Goal: Task Accomplishment & Management: Use online tool/utility

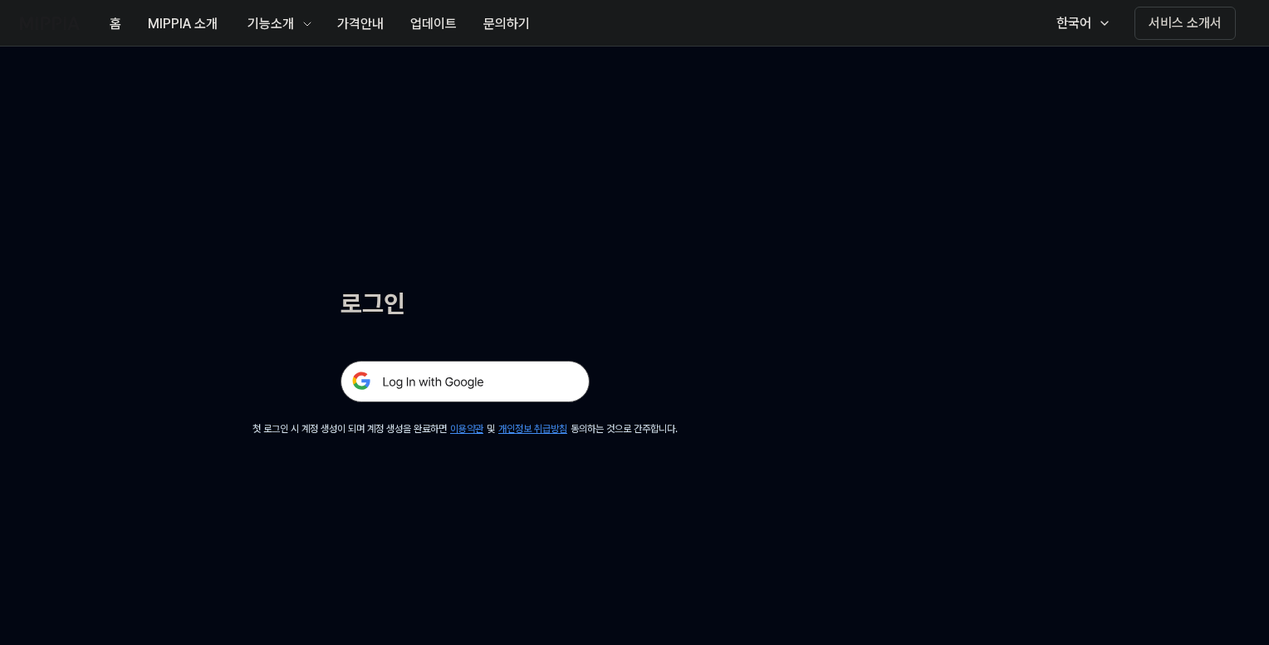
click at [515, 373] on img at bounding box center [465, 381] width 249 height 42
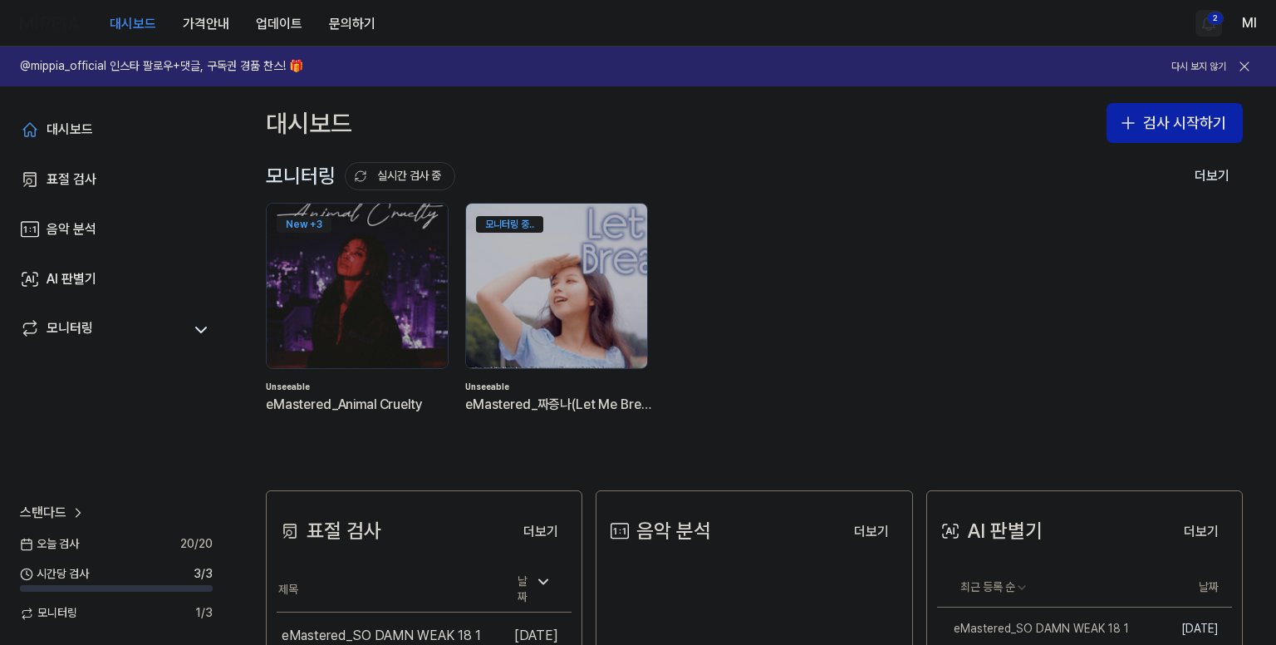
click at [1209, 29] on html "대시보드 가격안내 업데이트 문의하기 2 Ml @mippia_official 인스타 팔로우+댓글, 구독권 경품 찬스! 🎁 다시 보지 않기 대시보…" at bounding box center [638, 322] width 1276 height 645
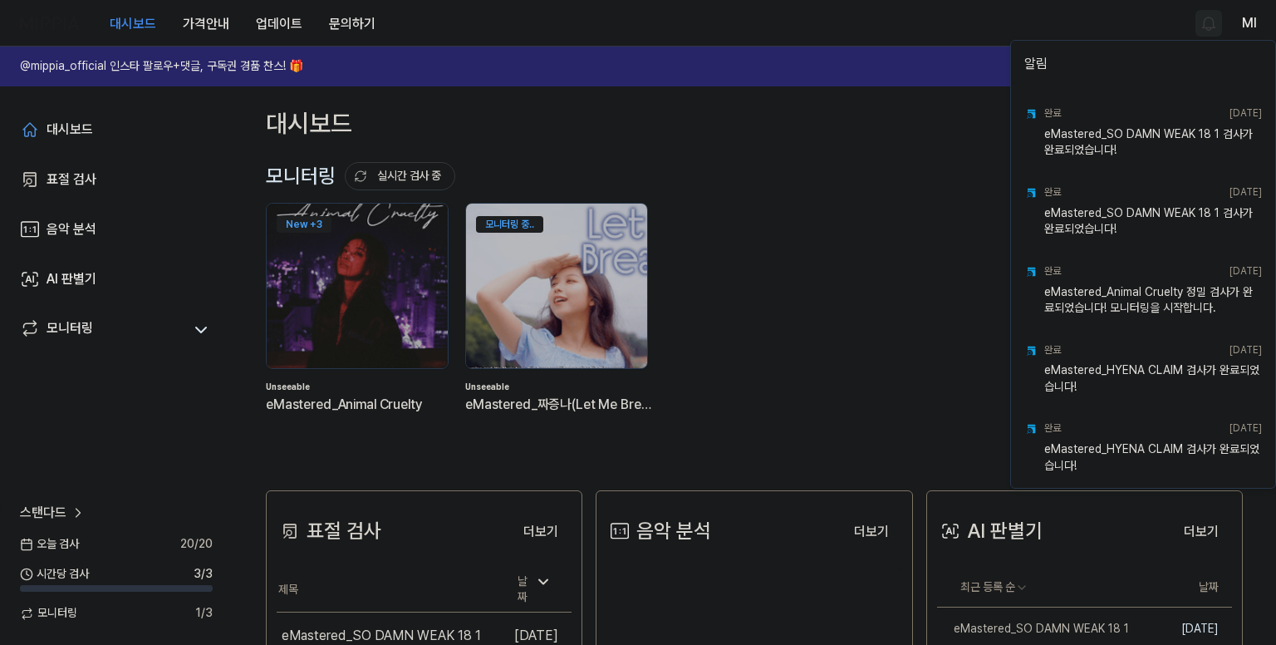
click at [934, 31] on html "대시보드 가격안내 업데이트 문의하기 Ml @mippia_official 인스타 팔로우+댓글, 구독권 경품 찬스! 🎁 다시 보지 않기 대시보드 …" at bounding box center [638, 322] width 1276 height 645
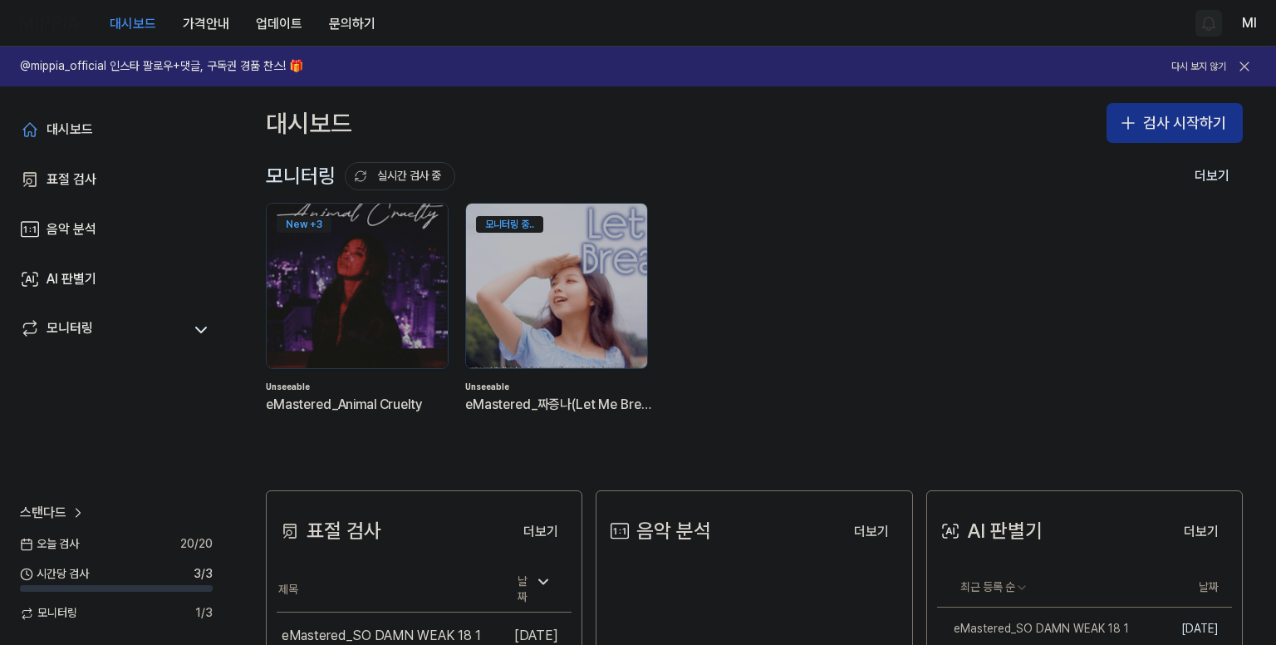
click at [1170, 119] on button "검사 시작하기" at bounding box center [1174, 123] width 136 height 40
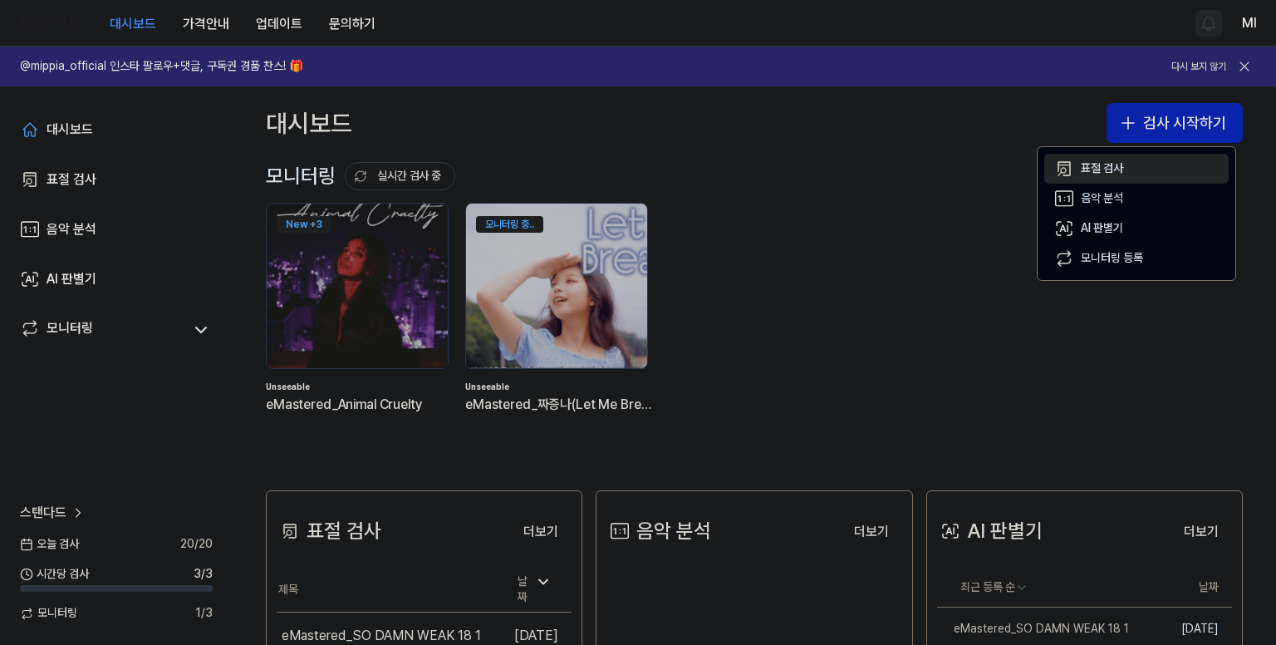
click at [1082, 168] on div "표절 검사" at bounding box center [1102, 168] width 42 height 17
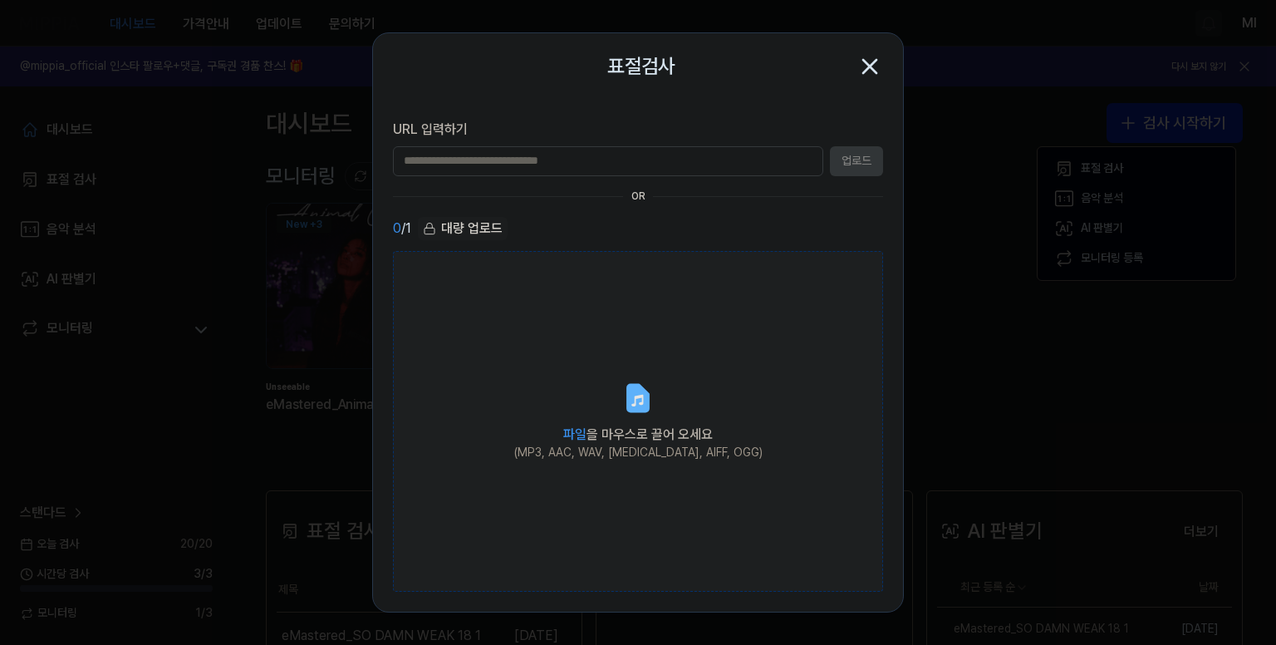
click at [638, 408] on icon at bounding box center [638, 398] width 20 height 26
click at [0, 0] on input "파일 을 마우스로 끌어 오세요 (MP3, AAC, WAV, [MEDICAL_DATA], AIFF, OGG)" at bounding box center [0, 0] width 0 height 0
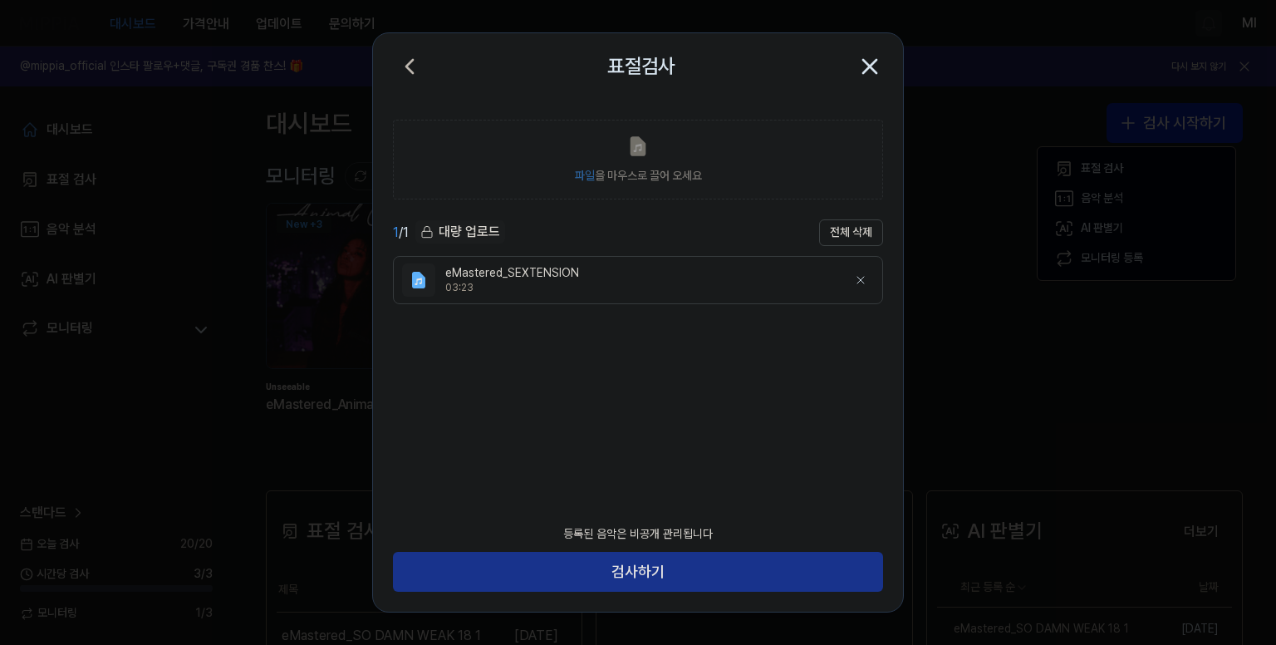
click at [710, 571] on button "검사하기" at bounding box center [638, 571] width 490 height 40
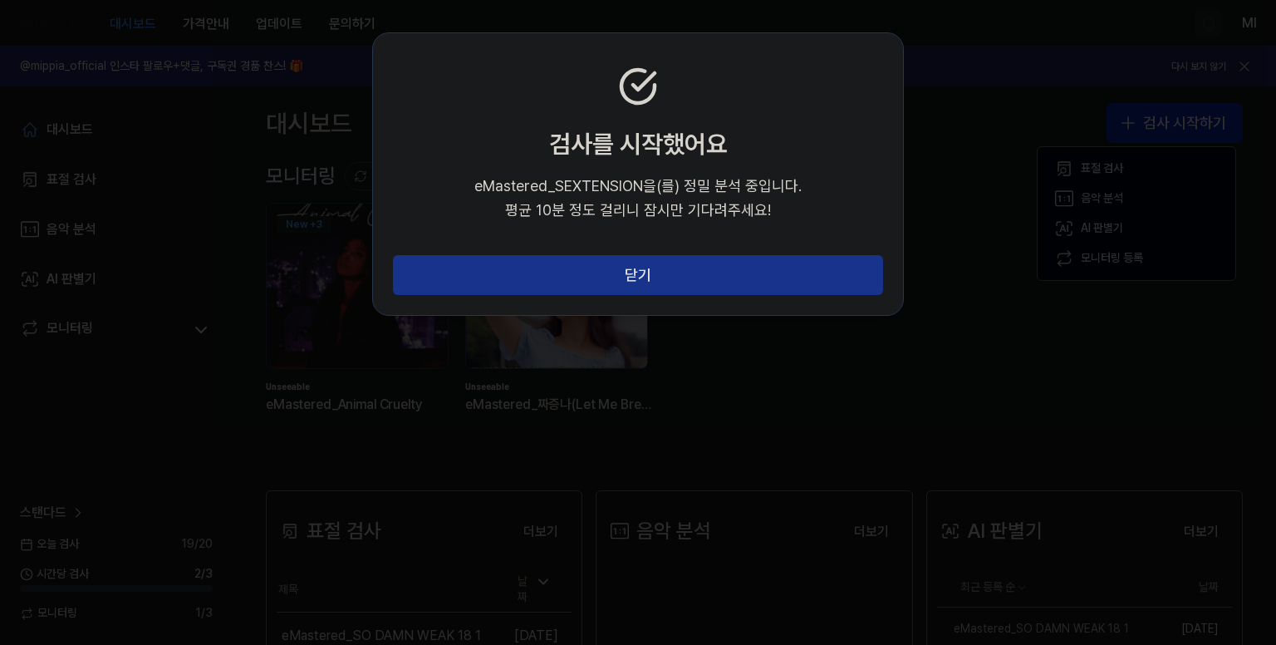
click at [654, 267] on button "닫기" at bounding box center [638, 275] width 490 height 40
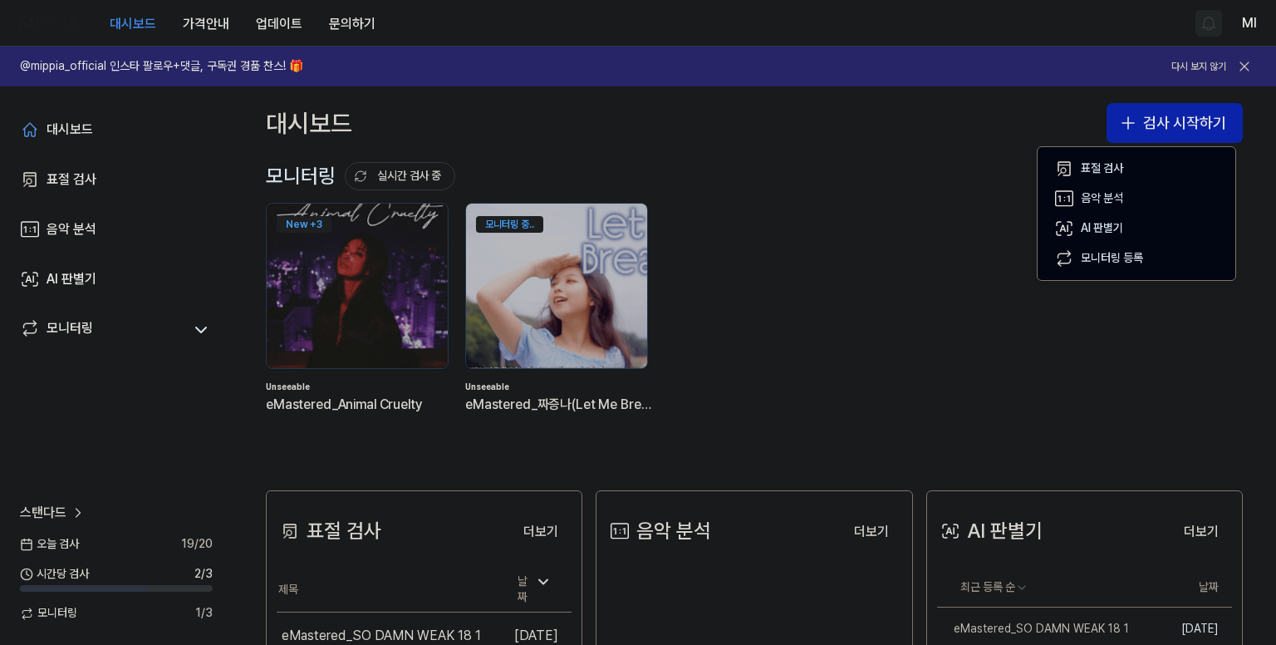
click at [928, 218] on div "New + 3 Unseeable eMastered_Animal Cruelty 모니터링 중.. Unseeable eMastered_짜증나(Let…" at bounding box center [740, 322] width 977 height 238
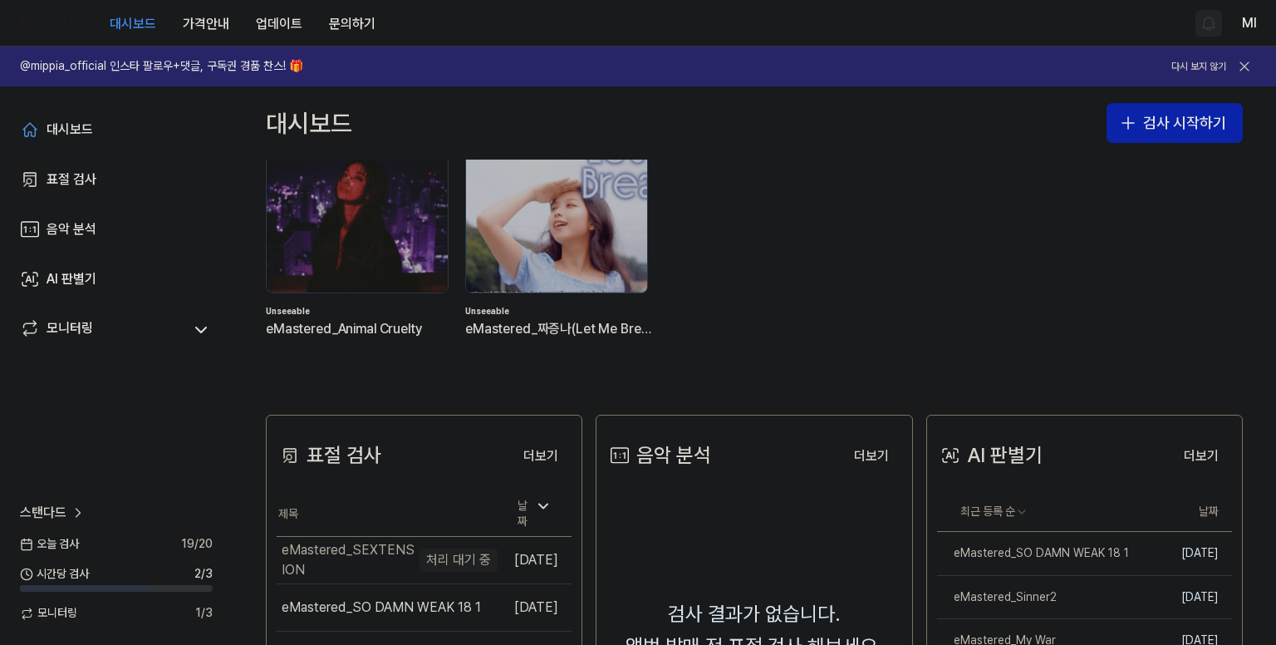
scroll to position [166, 0]
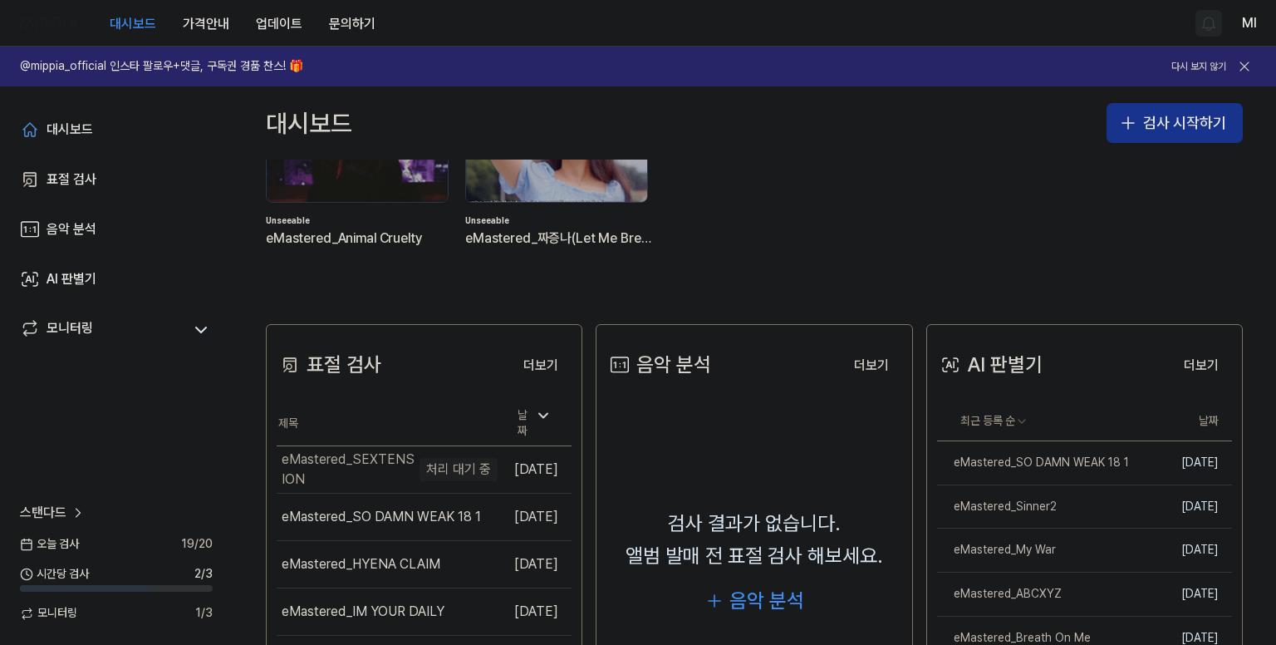
click at [1142, 117] on button "검사 시작하기" at bounding box center [1174, 123] width 136 height 40
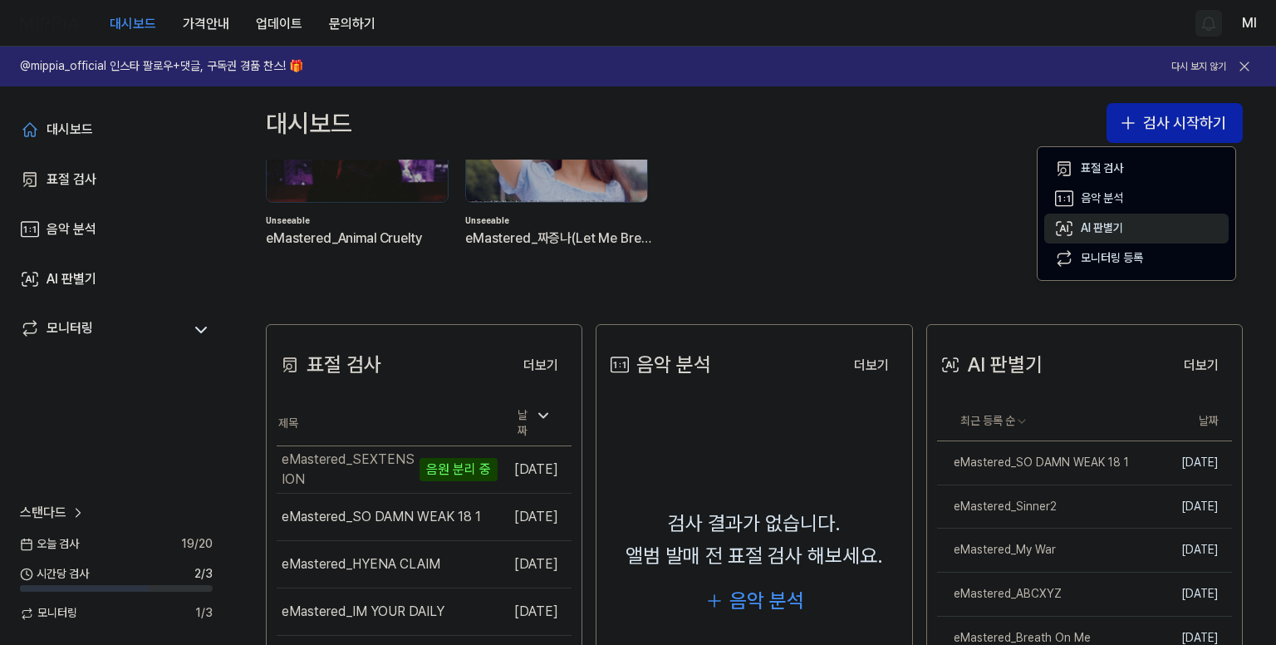
click at [1101, 229] on div "AI 판별기" at bounding box center [1102, 228] width 42 height 17
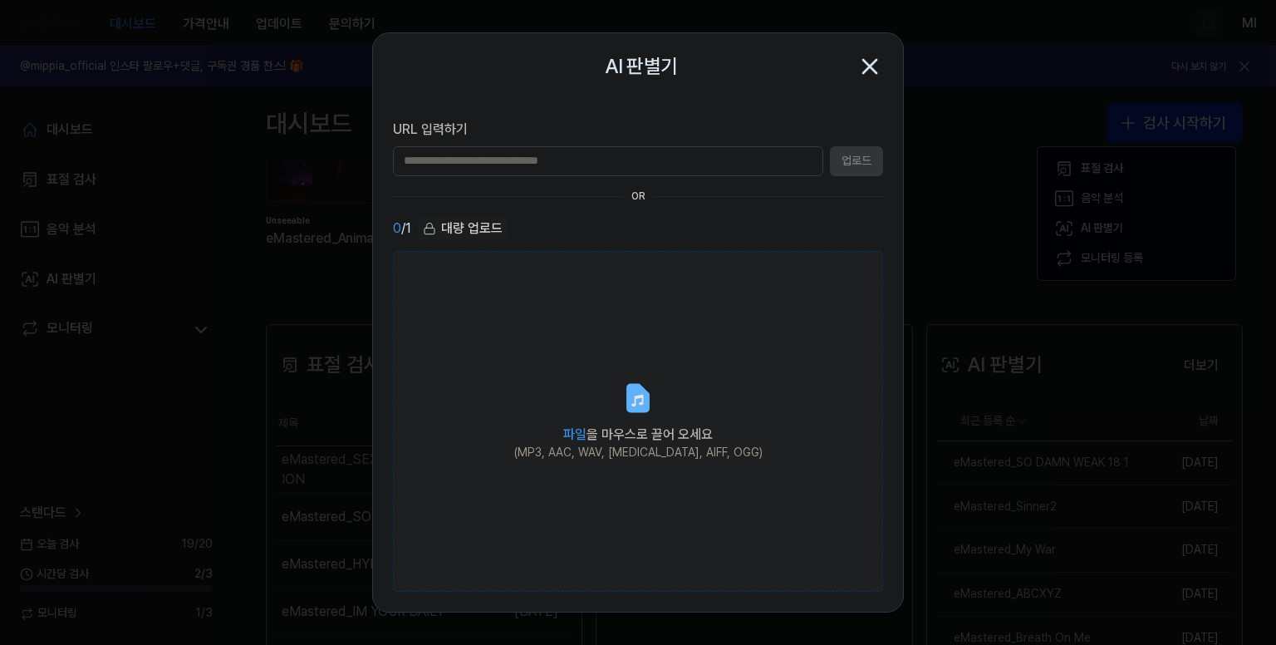
click at [645, 400] on icon at bounding box center [638, 398] width 20 height 26
click at [0, 0] on input "파일 을 마우스로 끌어 오세요 (MP3, AAC, WAV, [MEDICAL_DATA], AIFF, OGG)" at bounding box center [0, 0] width 0 height 0
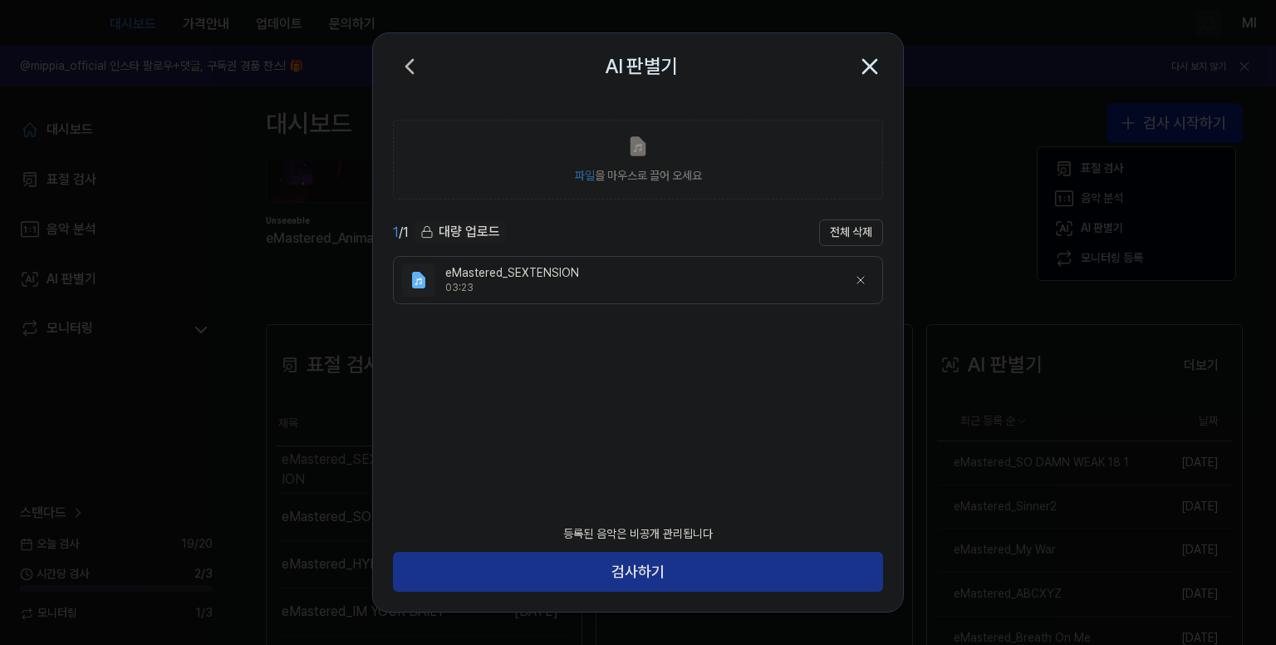
click at [738, 577] on button "검사하기" at bounding box center [638, 571] width 490 height 40
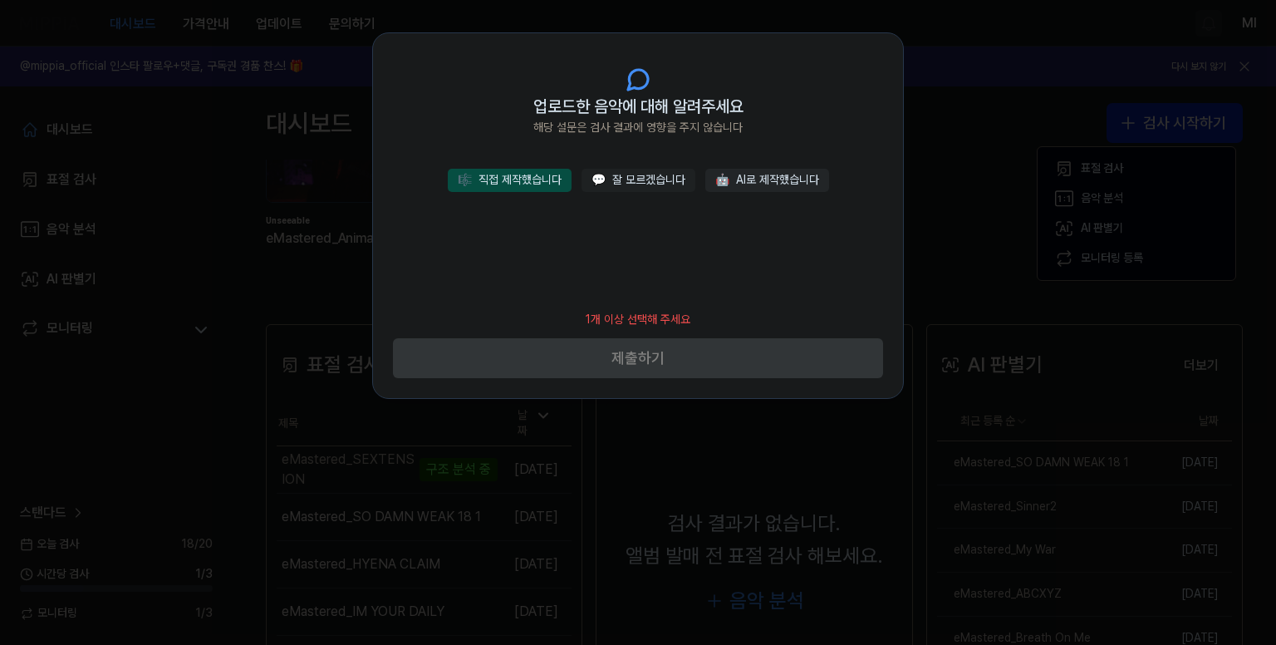
click at [517, 180] on button "🎼 직접 제작했습니다" at bounding box center [510, 180] width 124 height 23
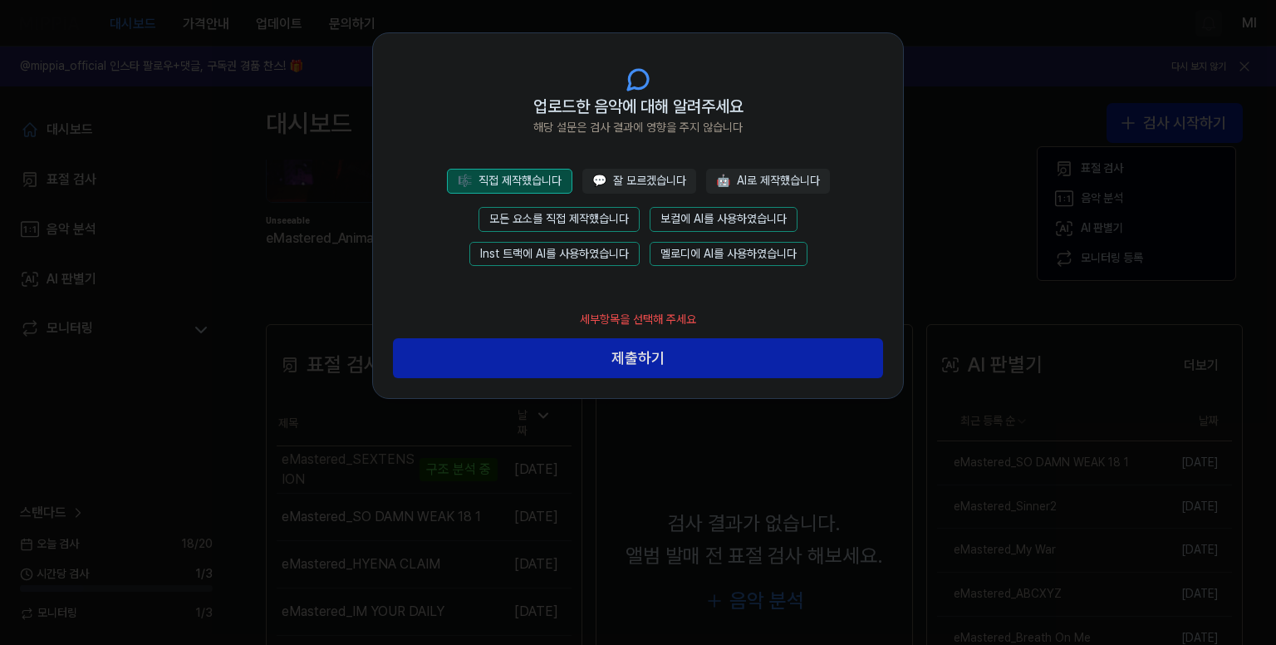
click at [571, 218] on button "모든 요소를 직접 제작했습니다" at bounding box center [558, 219] width 161 height 25
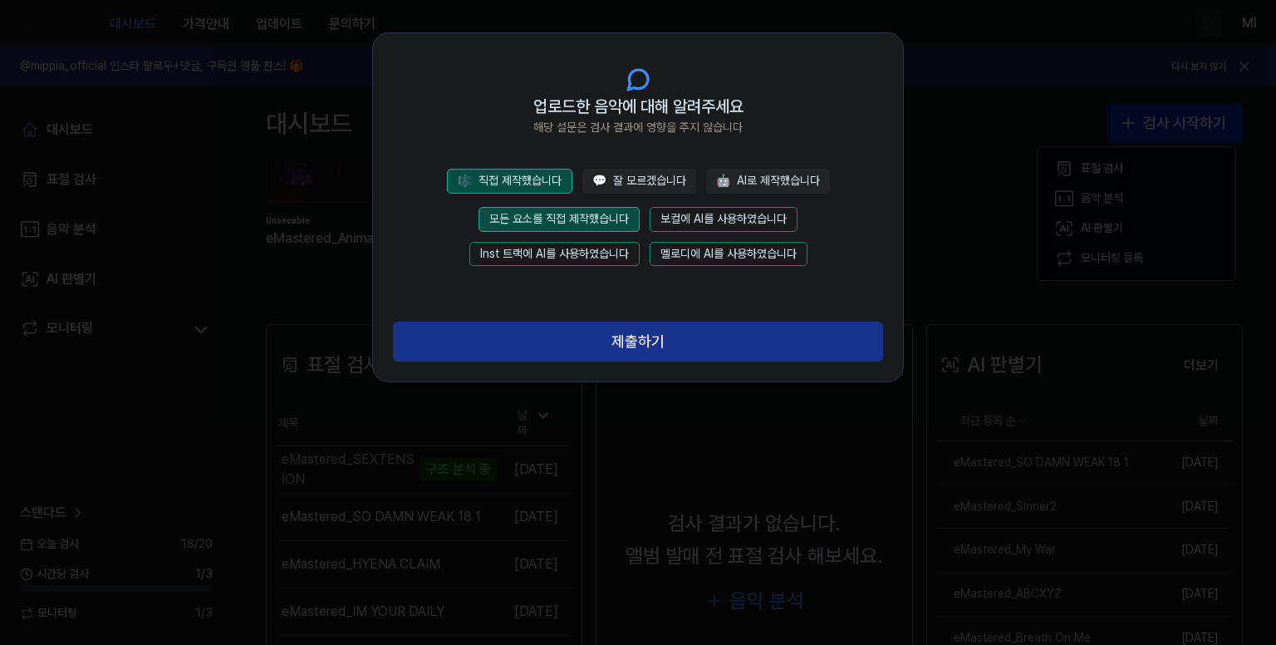
click at [640, 340] on button "제출하기" at bounding box center [638, 341] width 490 height 40
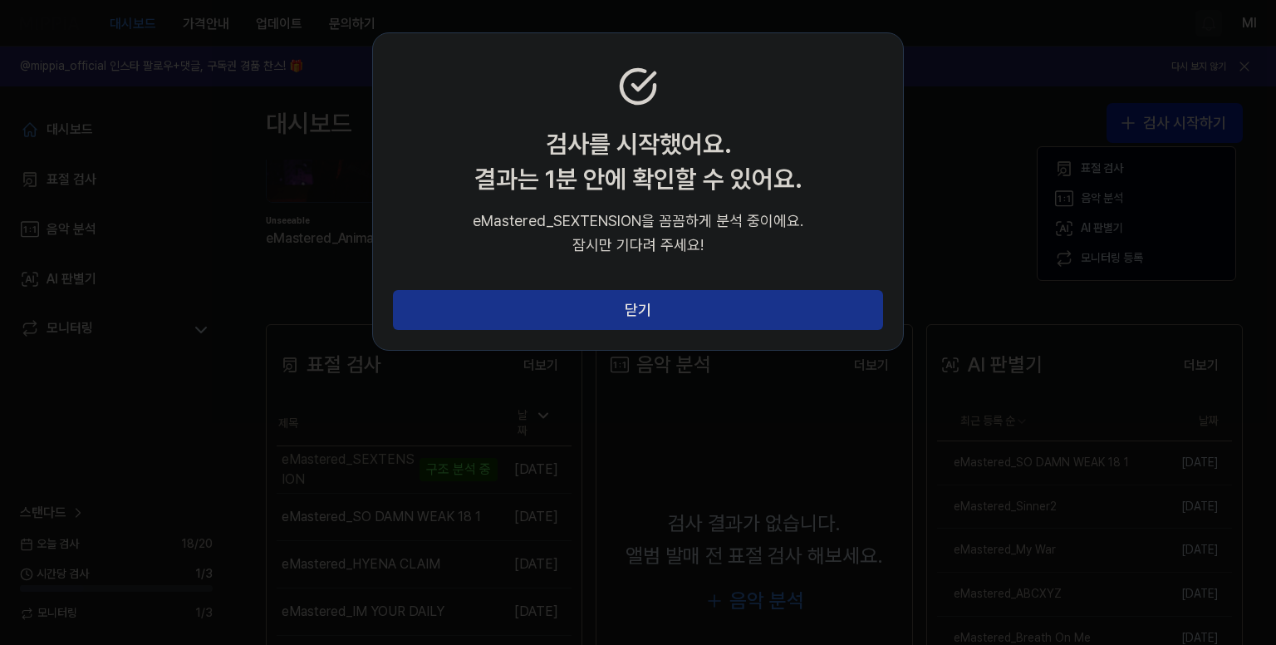
click at [638, 307] on button "닫기" at bounding box center [638, 310] width 490 height 40
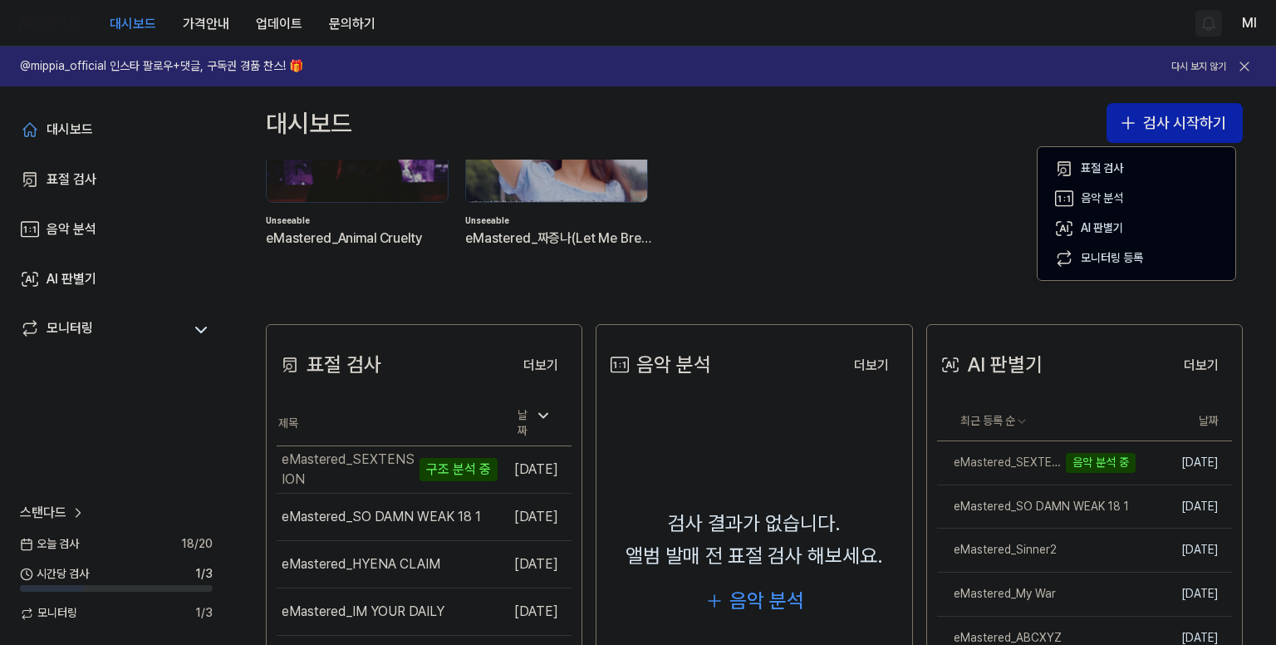
click at [948, 194] on div "New + 3 Unseeable eMastered_Animal Cruelty 모니터링 중.. Unseeable eMastered_짜증나(Let…" at bounding box center [740, 156] width 977 height 238
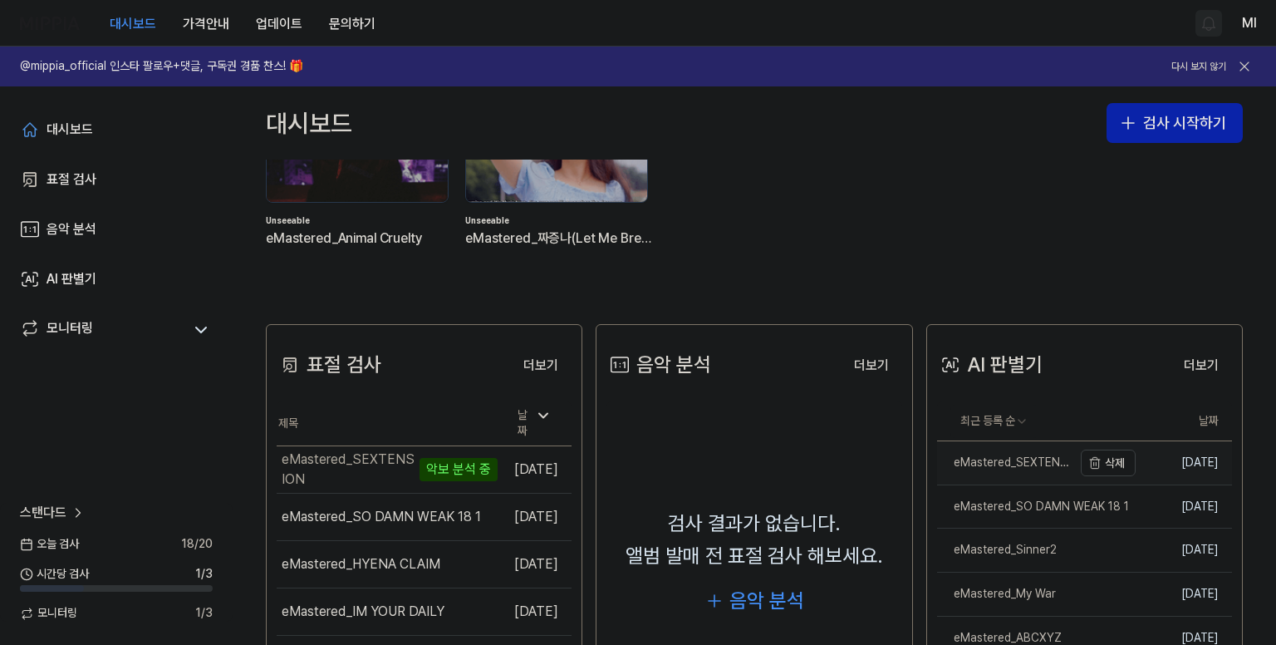
click at [983, 468] on div "eMastered_SEXTENSION" at bounding box center [1004, 462] width 135 height 17
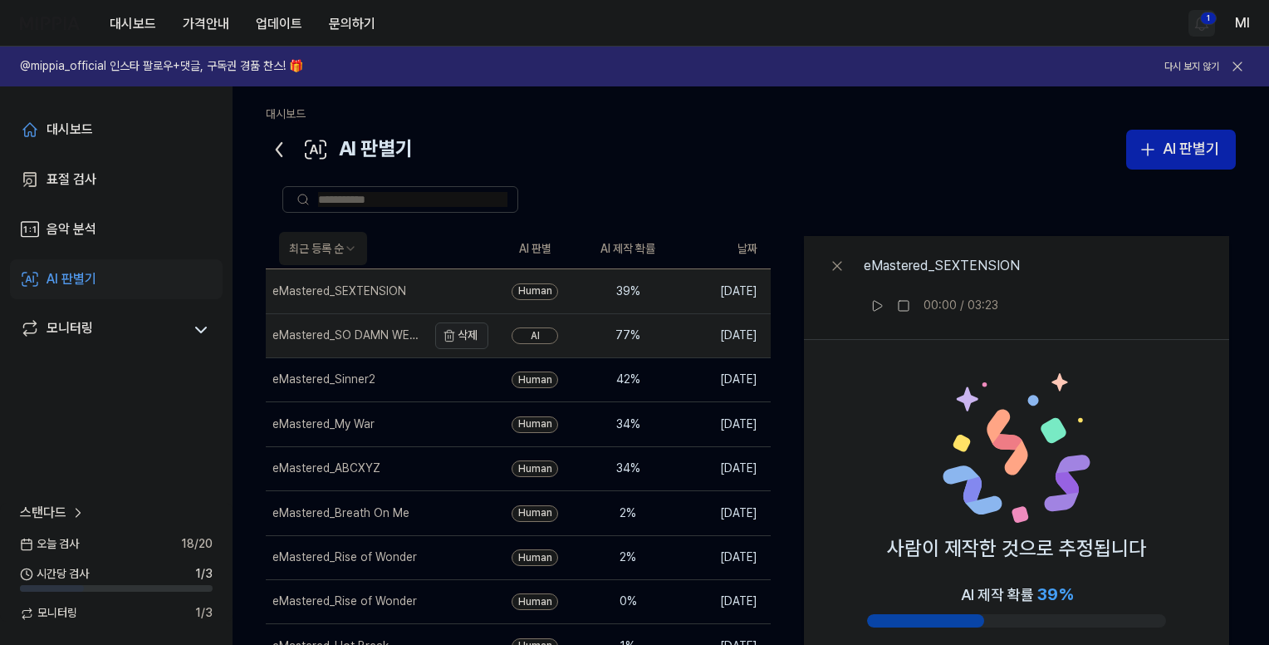
click at [458, 333] on button "삭제" at bounding box center [461, 335] width 53 height 27
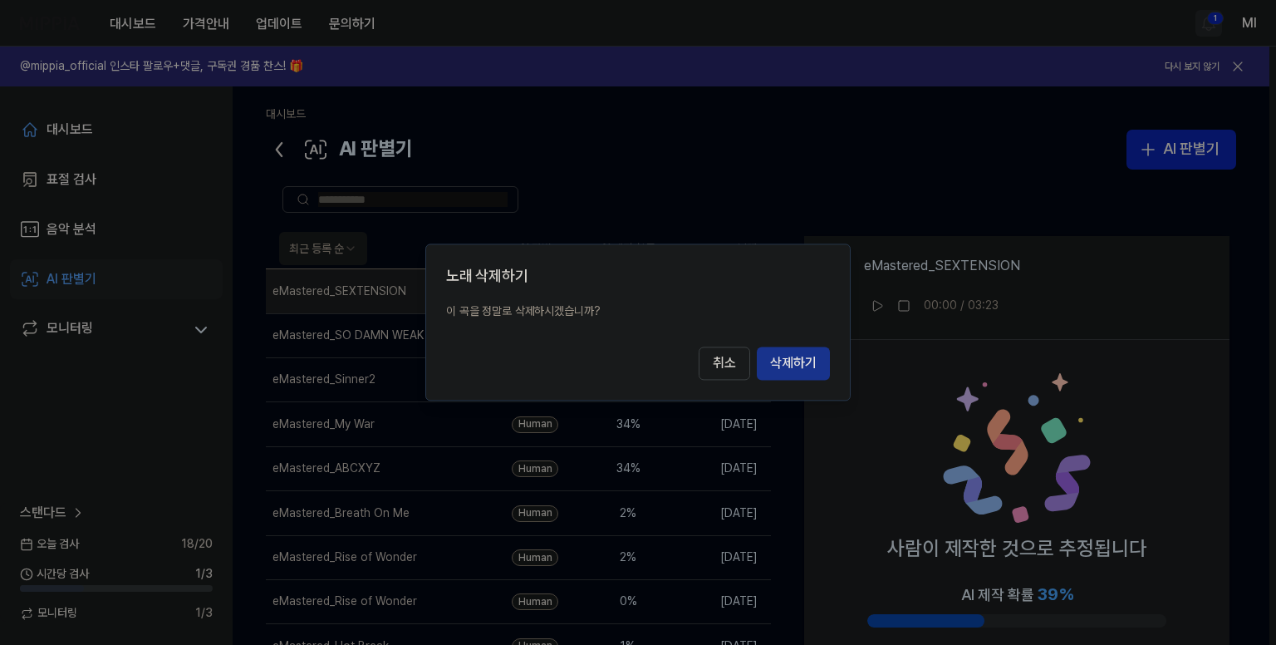
click at [804, 365] on button "삭제하기" at bounding box center [793, 363] width 73 height 33
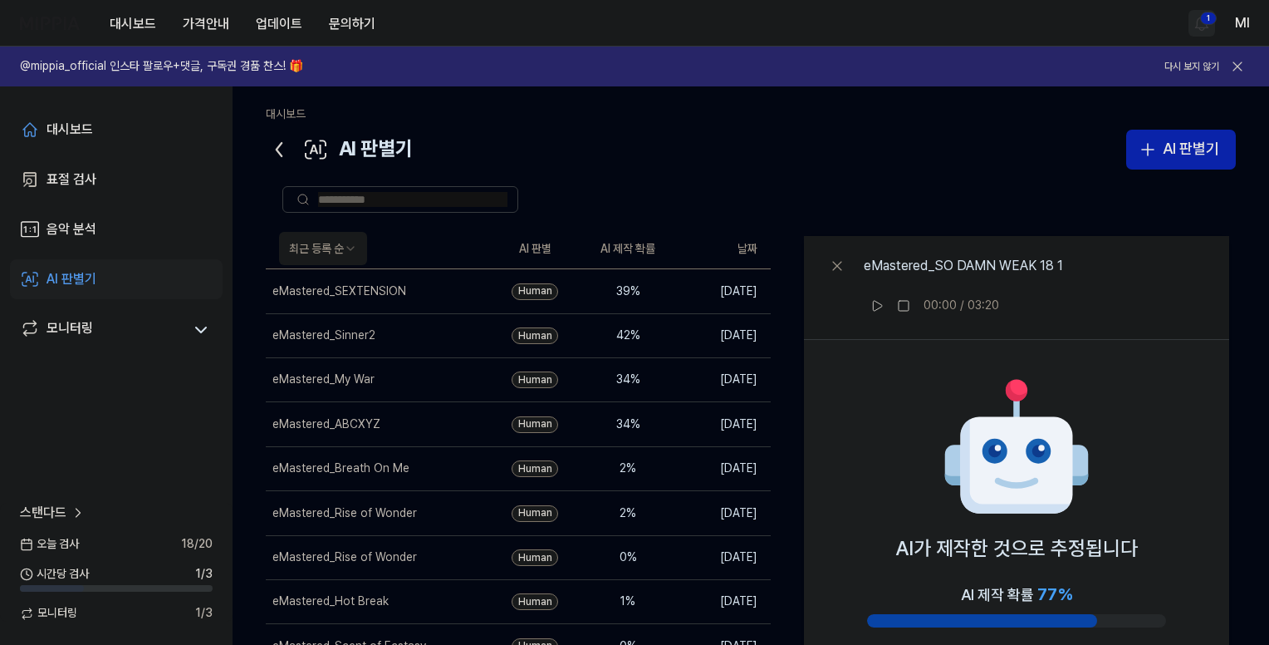
click at [283, 141] on icon at bounding box center [279, 149] width 27 height 27
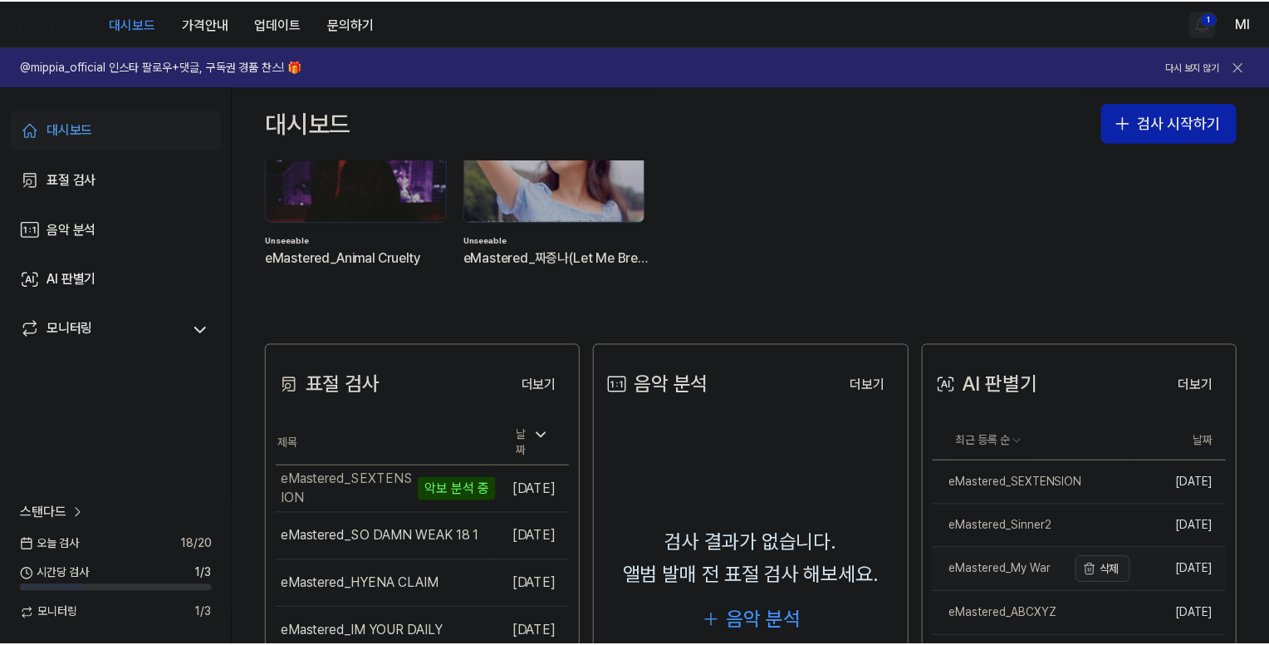
scroll to position [249, 0]
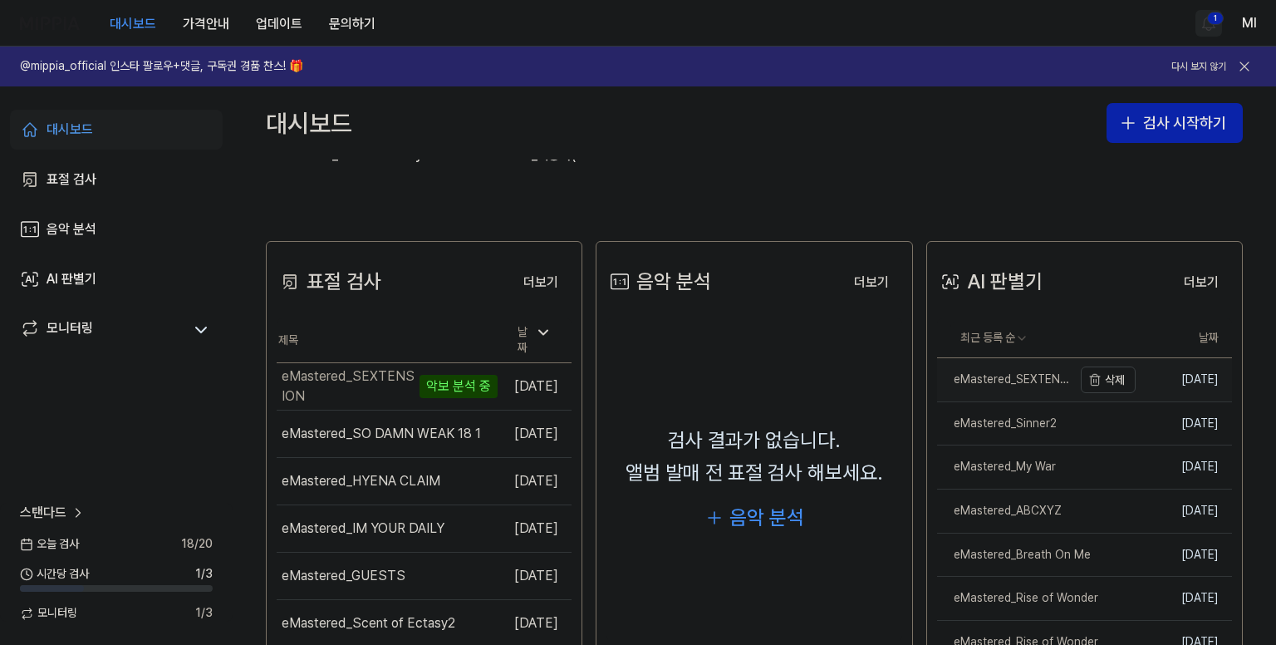
click at [1003, 379] on div "eMastered_SEXTENSION" at bounding box center [1004, 379] width 135 height 17
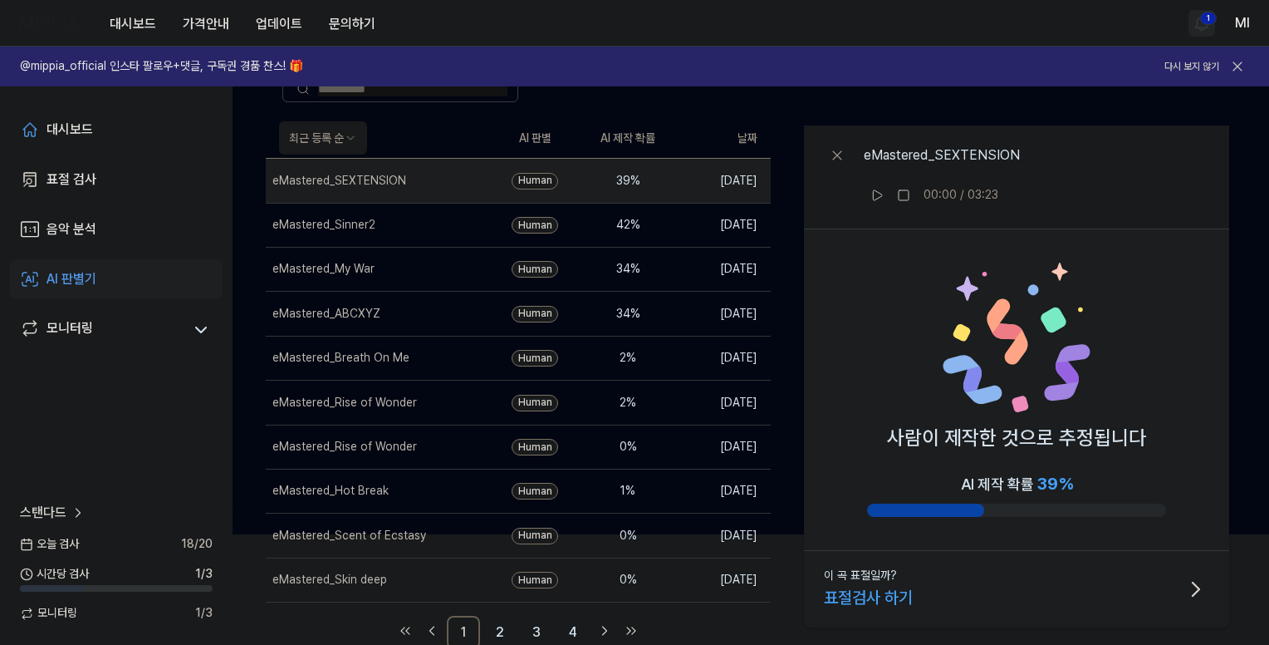
scroll to position [123, 0]
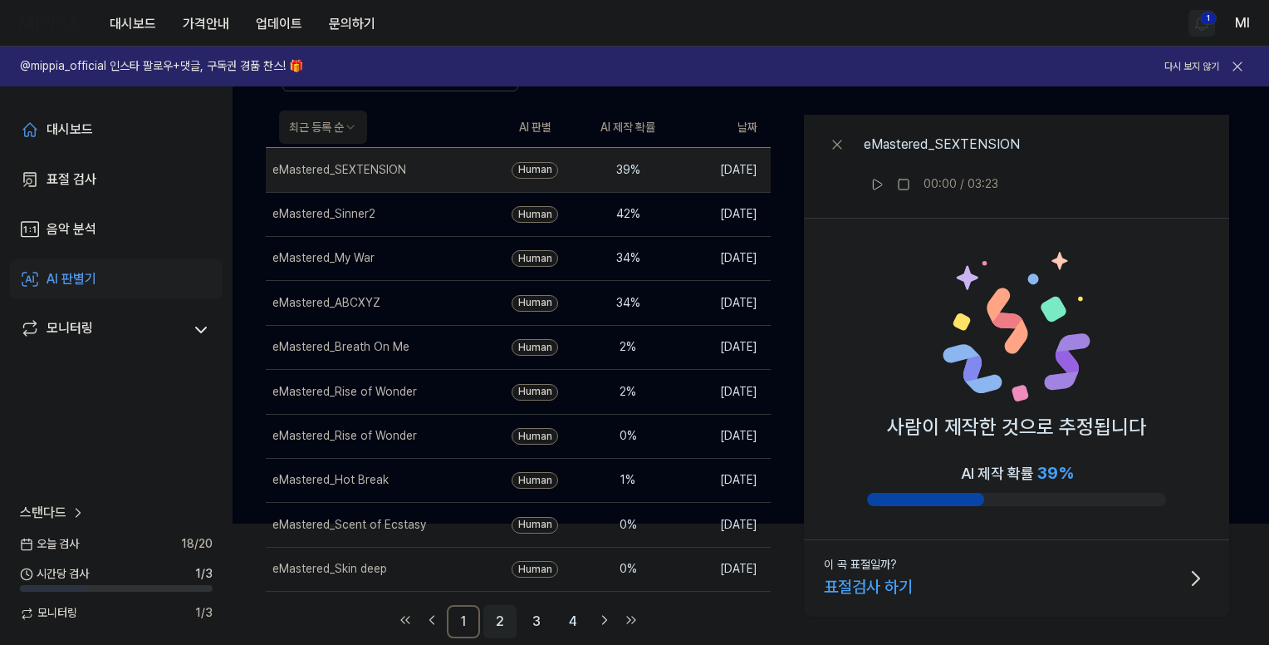
click at [495, 620] on link "2" at bounding box center [499, 621] width 33 height 33
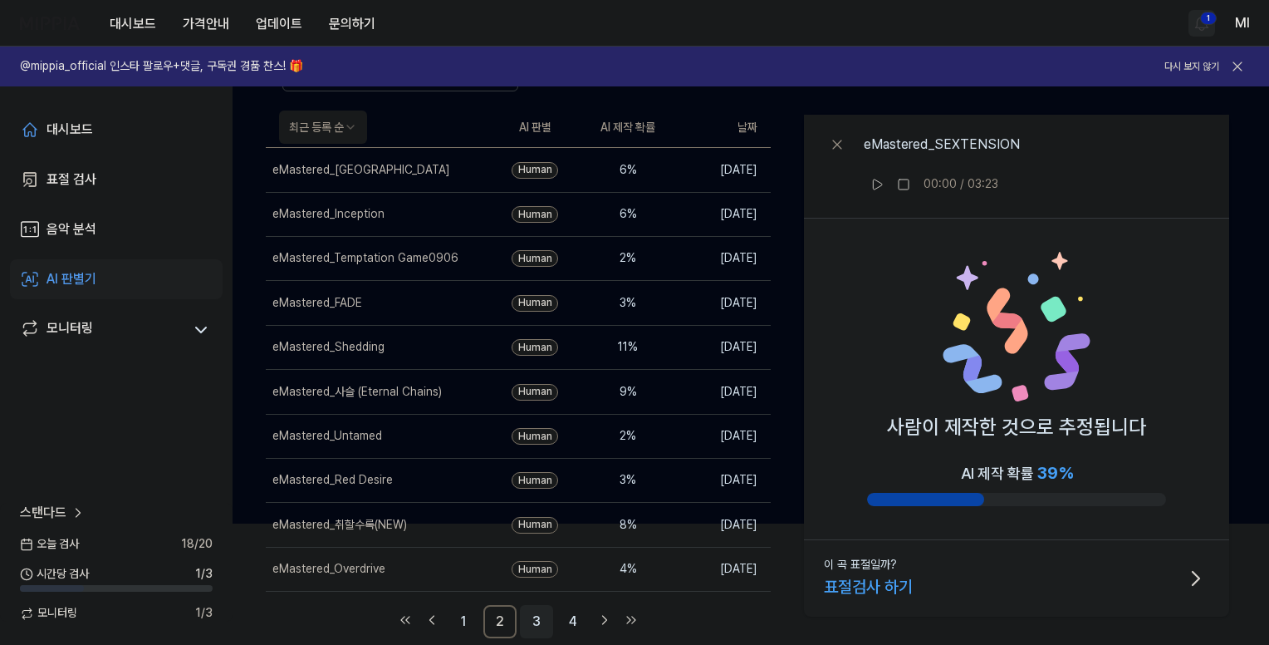
click at [538, 620] on link "3" at bounding box center [536, 621] width 33 height 33
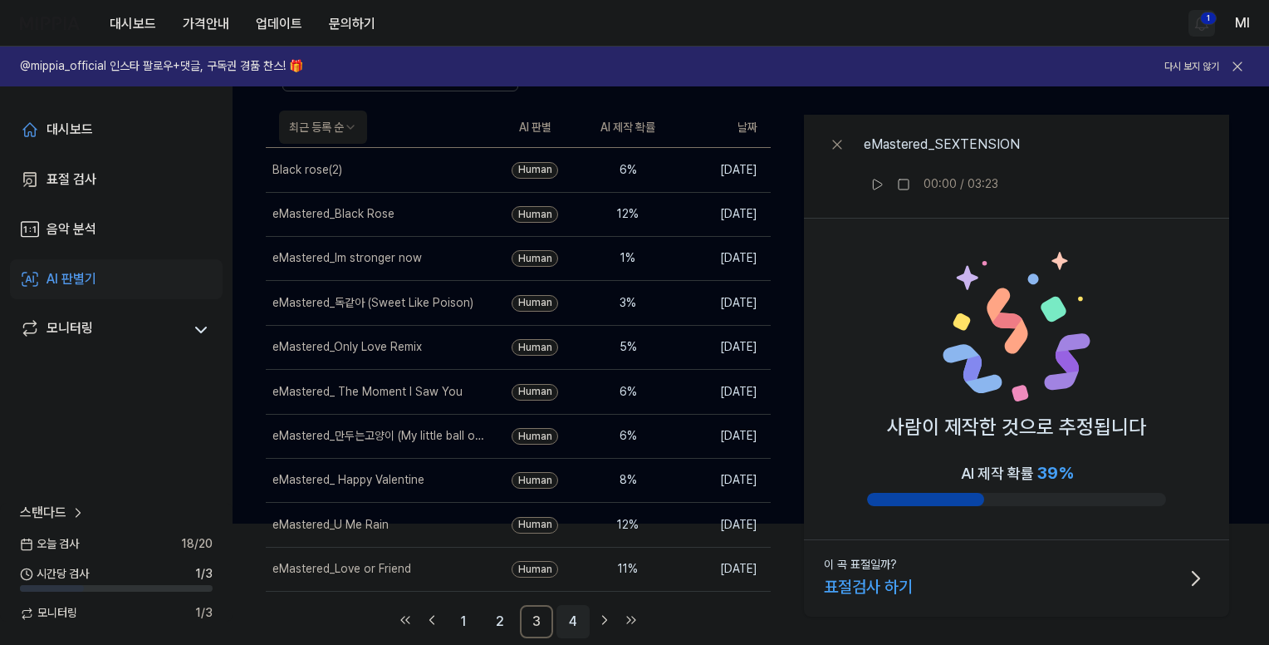
click at [567, 620] on link "4" at bounding box center [572, 621] width 33 height 33
click at [458, 619] on link "1" at bounding box center [463, 621] width 33 height 33
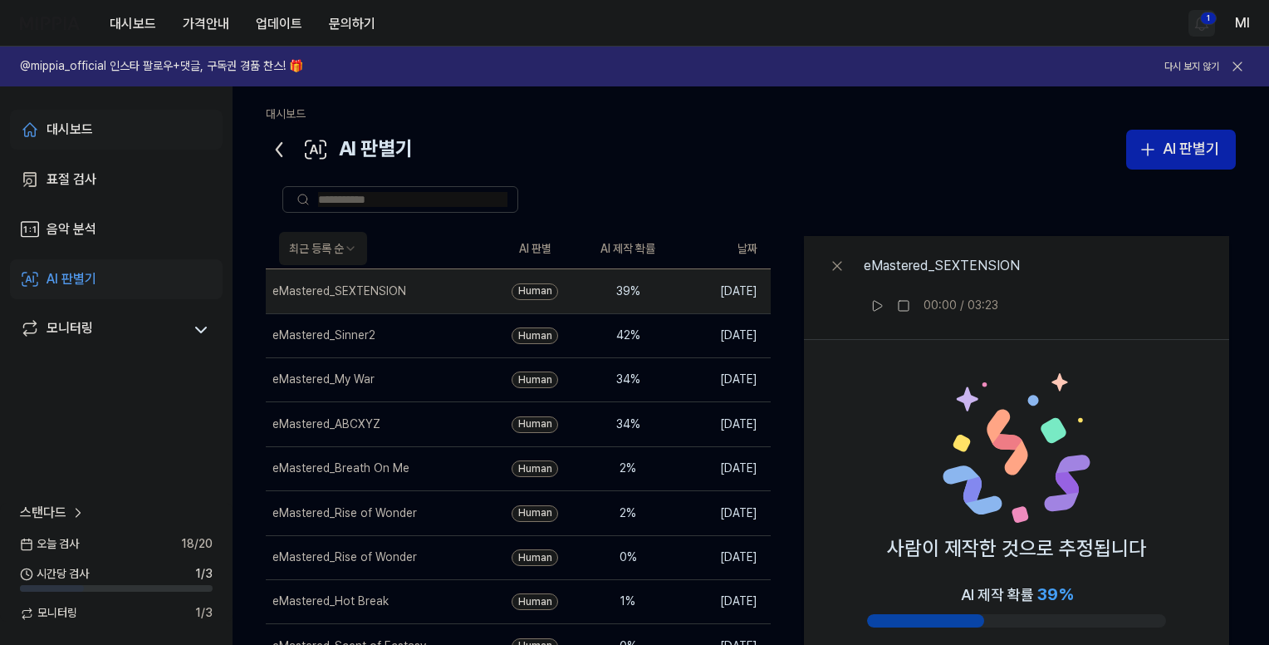
click at [66, 121] on div "대시보드" at bounding box center [70, 130] width 47 height 20
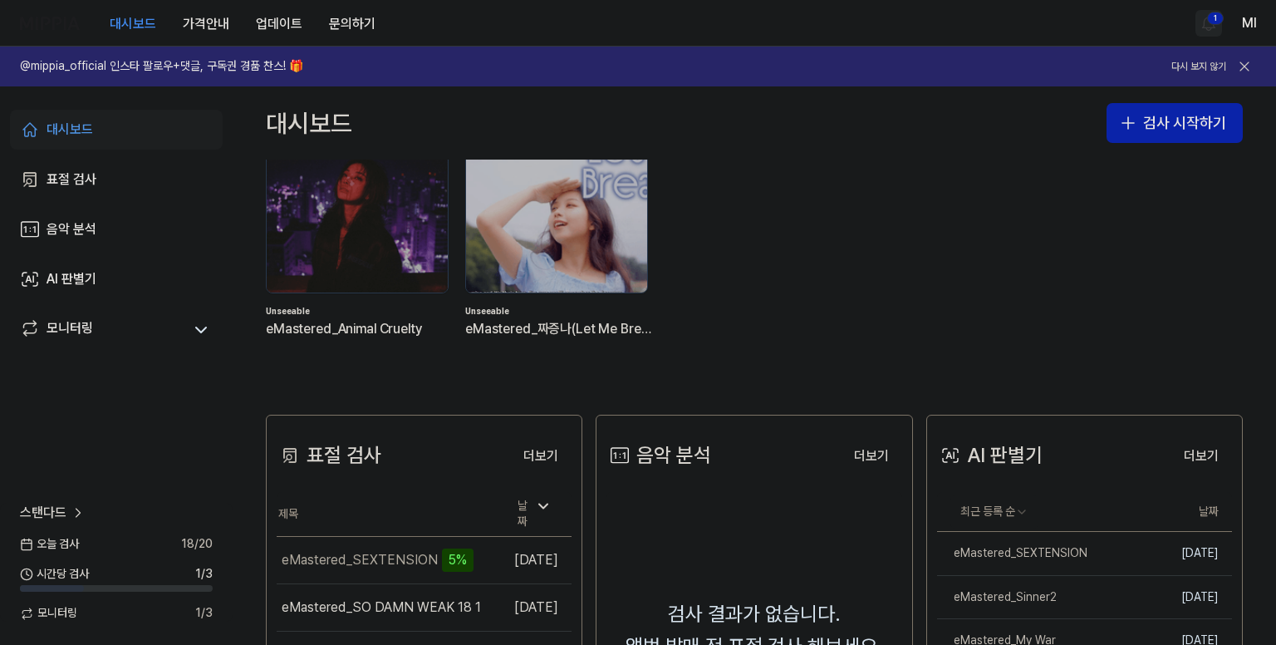
scroll to position [166, 0]
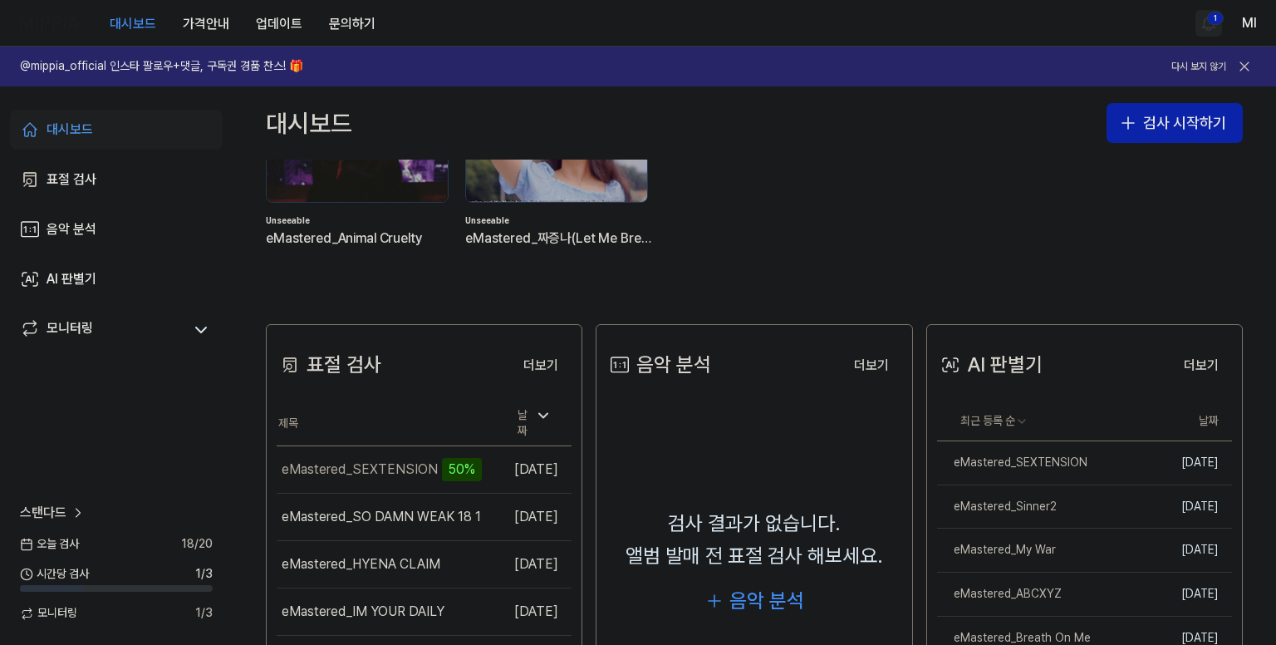
click at [1206, 21] on html "대시보드 가격안내 업데이트 문의하기 1 Ml @mippia_official 인스타 팔로우+댓글, 구독권 경품 찬스! 🎁 다시 보지 않기 대시보…" at bounding box center [638, 322] width 1276 height 645
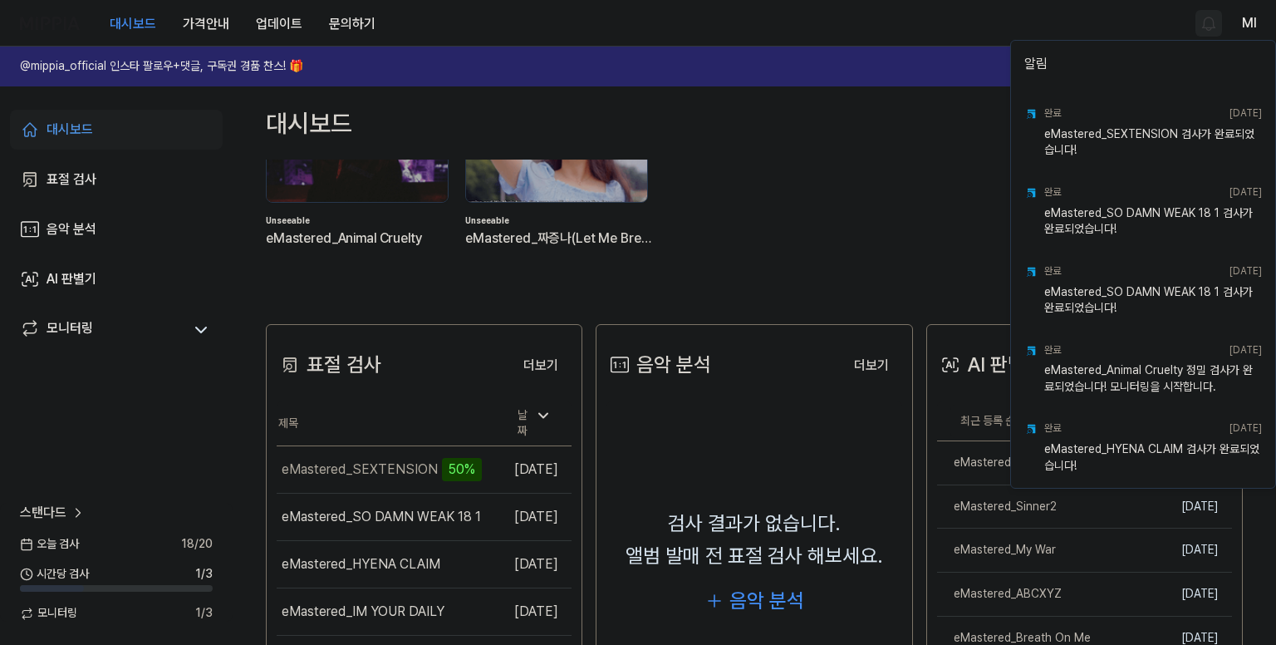
click at [927, 22] on html "대시보드 가격안내 업데이트 문의하기 Ml @mippia_official 인스타 팔로우+댓글, 구독권 경품 찬스! 🎁 다시 보지 않기 대시보드 …" at bounding box center [638, 322] width 1276 height 645
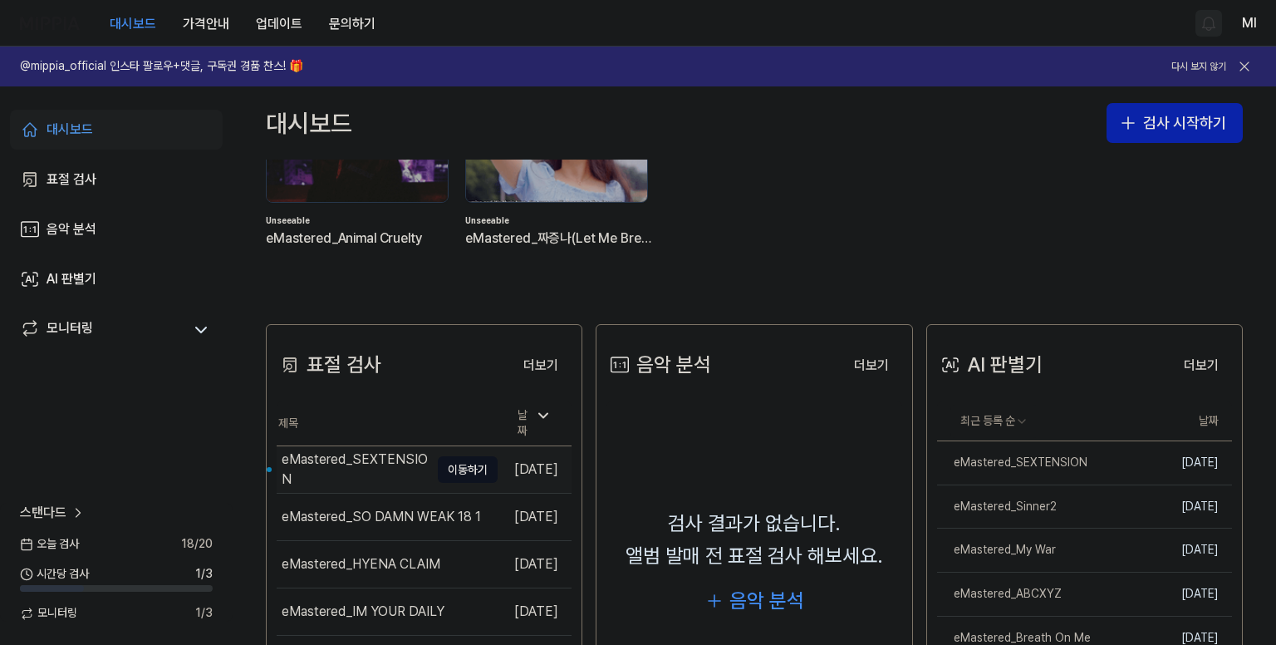
click at [332, 454] on div "eMastered_SEXTENSION" at bounding box center [356, 469] width 148 height 40
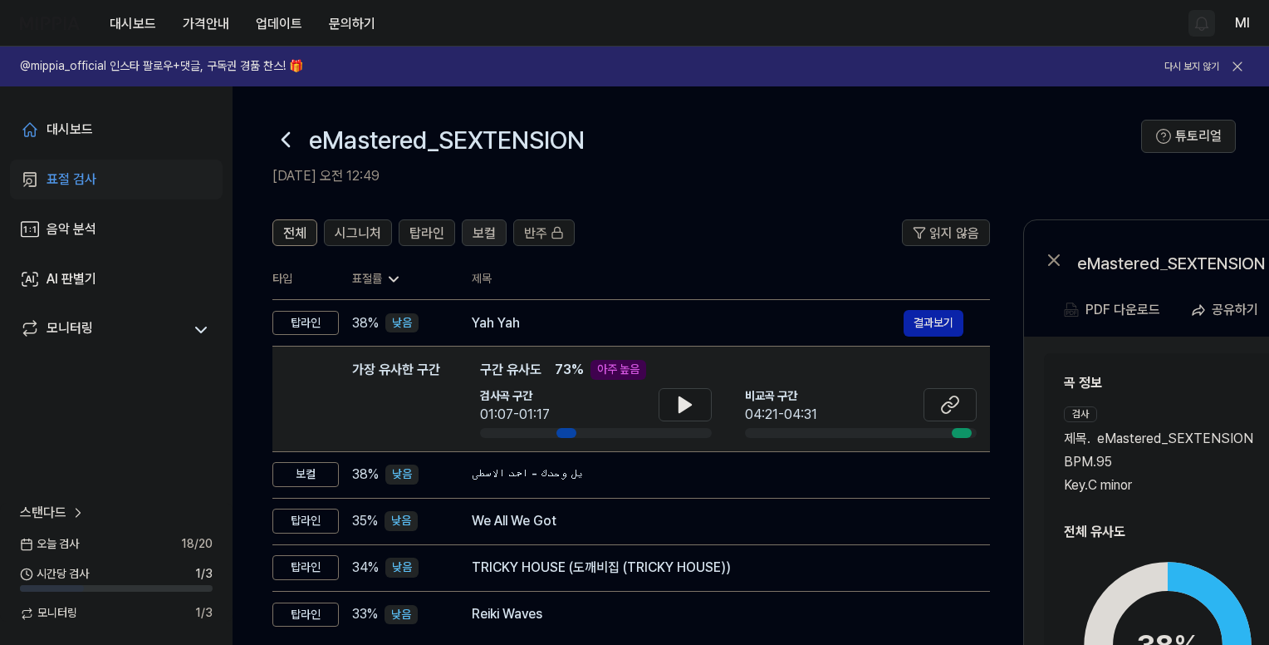
click at [468, 235] on button "보컬" at bounding box center [484, 232] width 45 height 27
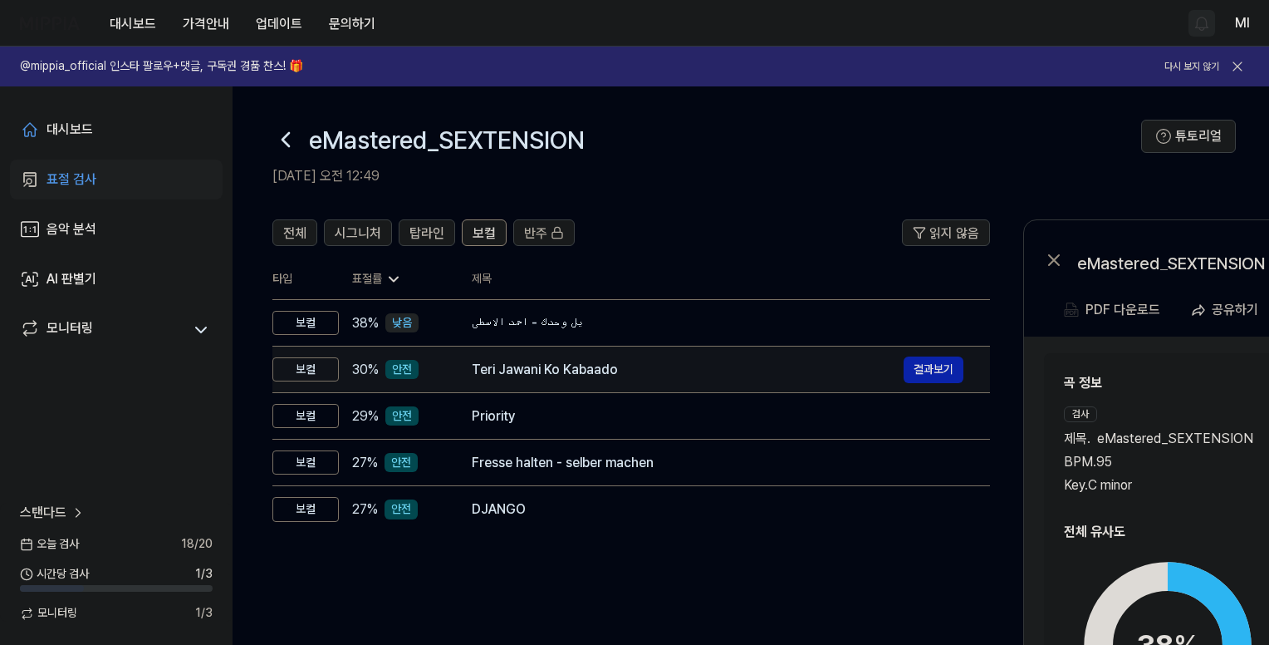
click at [532, 373] on div "Teri Jawani Ko Kabaado" at bounding box center [688, 370] width 432 height 20
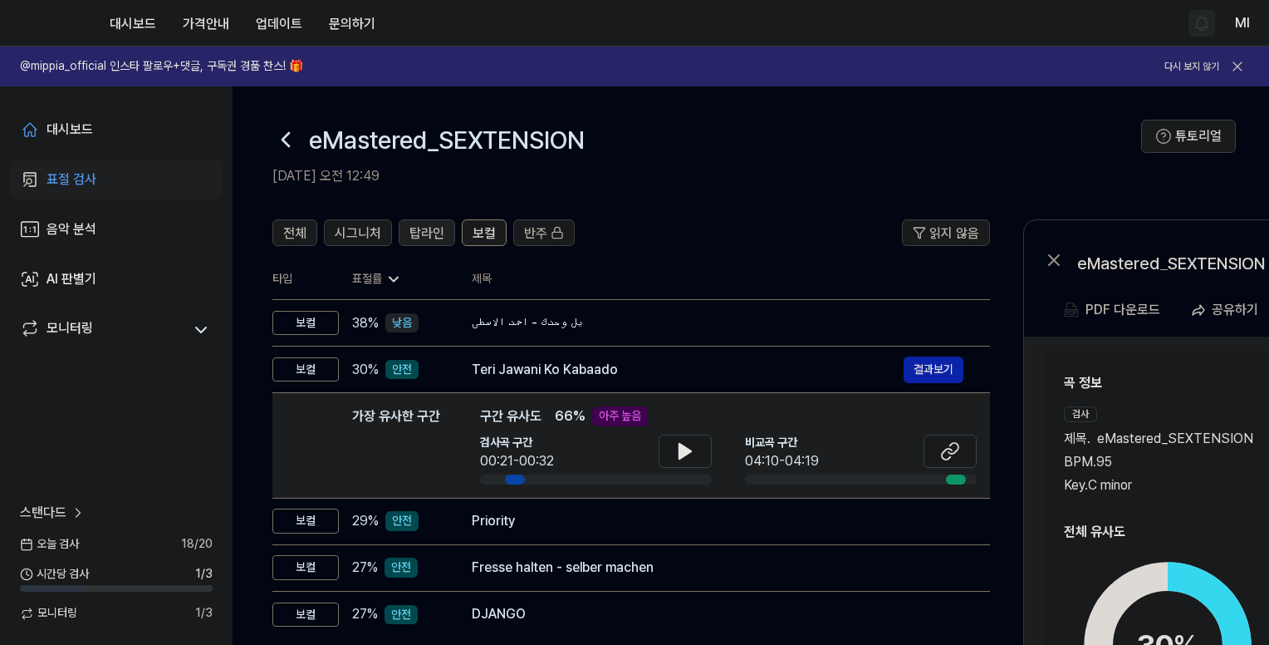
click at [429, 233] on span "탑라인" at bounding box center [426, 233] width 35 height 20
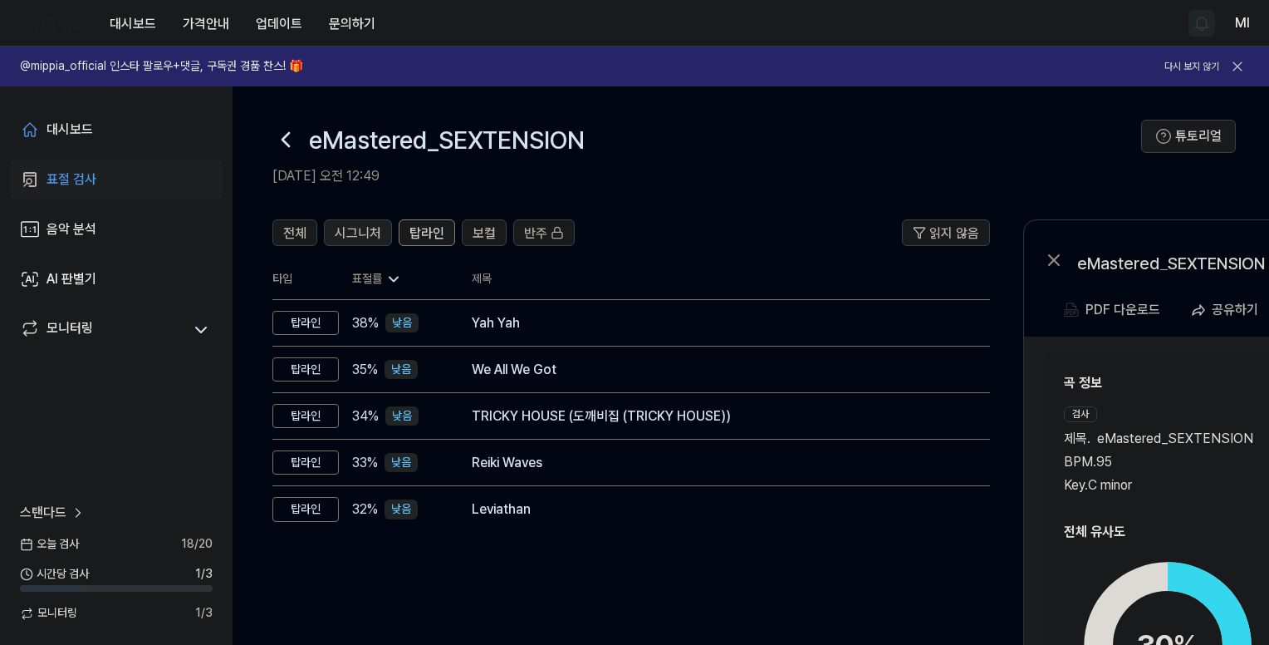
click at [355, 238] on span "시그니처" at bounding box center [358, 233] width 47 height 20
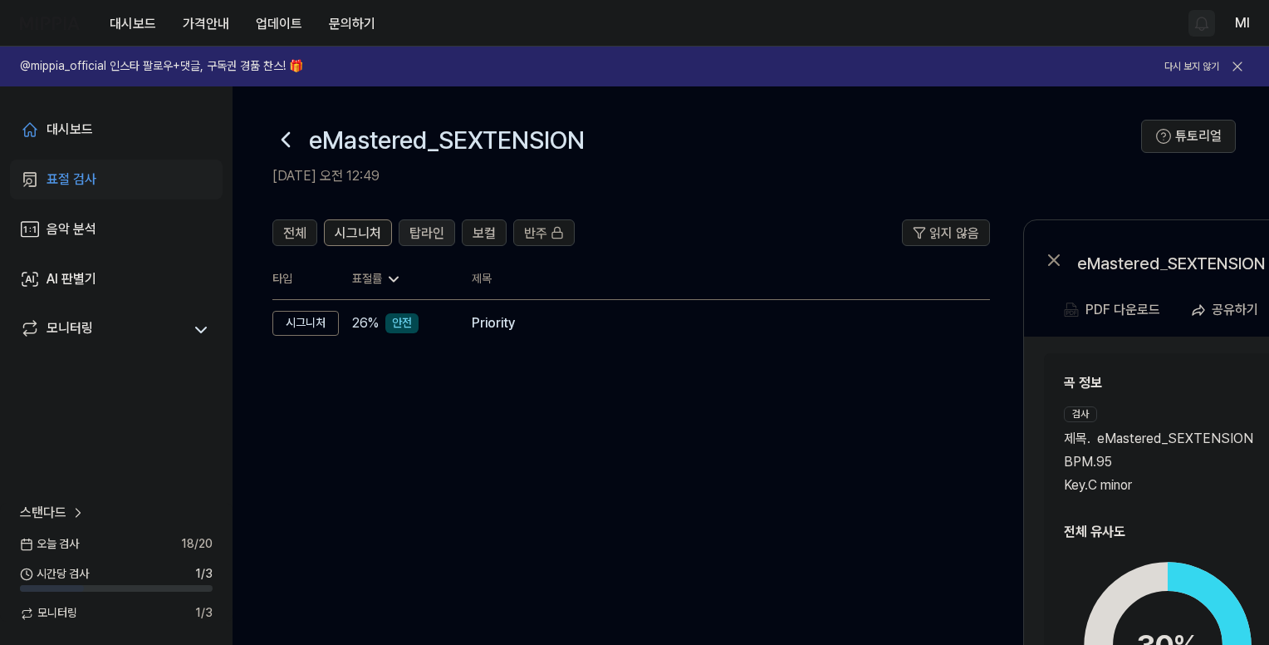
click at [429, 235] on span "탑라인" at bounding box center [426, 233] width 35 height 20
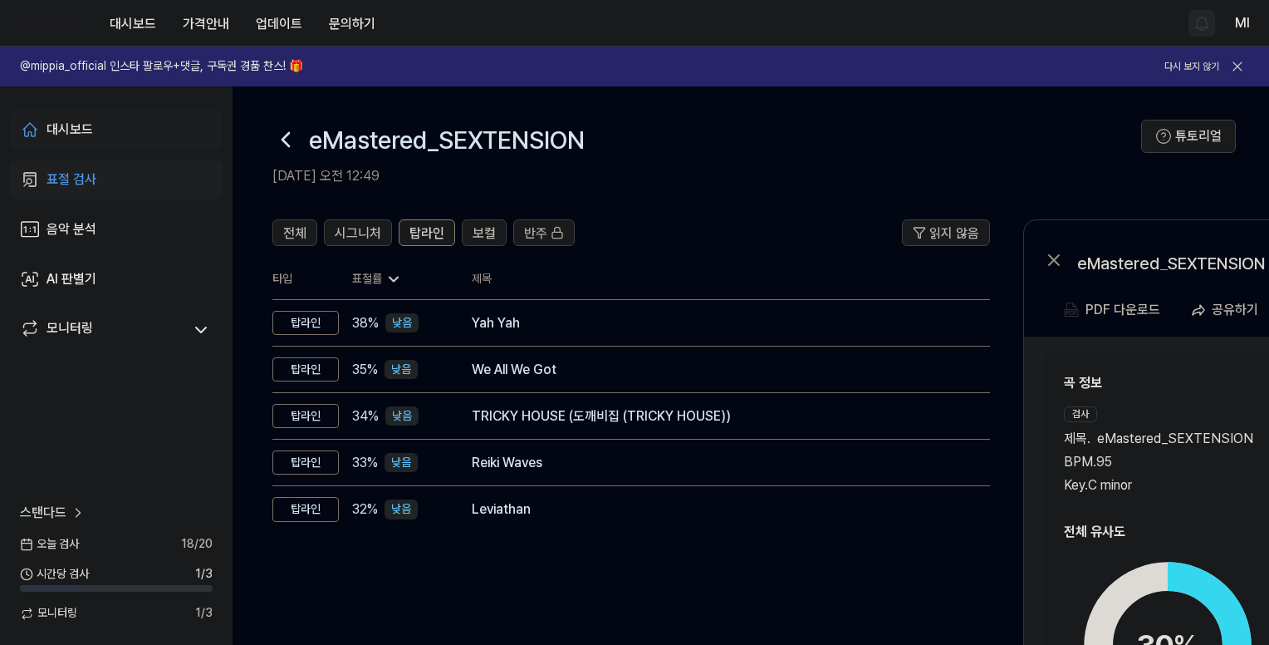
click at [81, 132] on div "대시보드" at bounding box center [70, 130] width 47 height 20
